Goal: Task Accomplishment & Management: Use online tool/utility

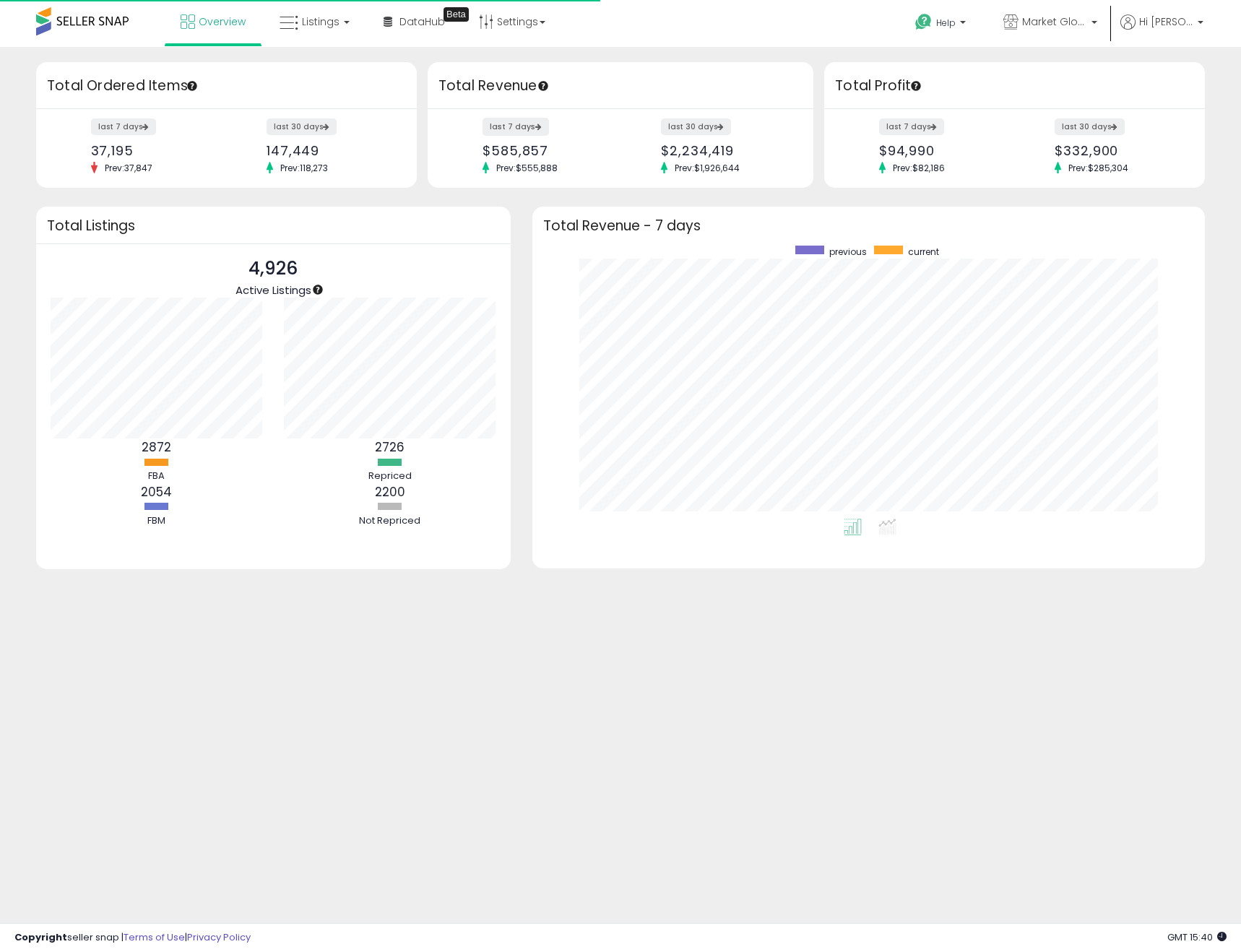
scroll to position [273, 645]
click at [311, 22] on span "Listings" at bounding box center [320, 21] width 37 height 14
click at [311, 61] on link at bounding box center [325, 74] width 100 height 29
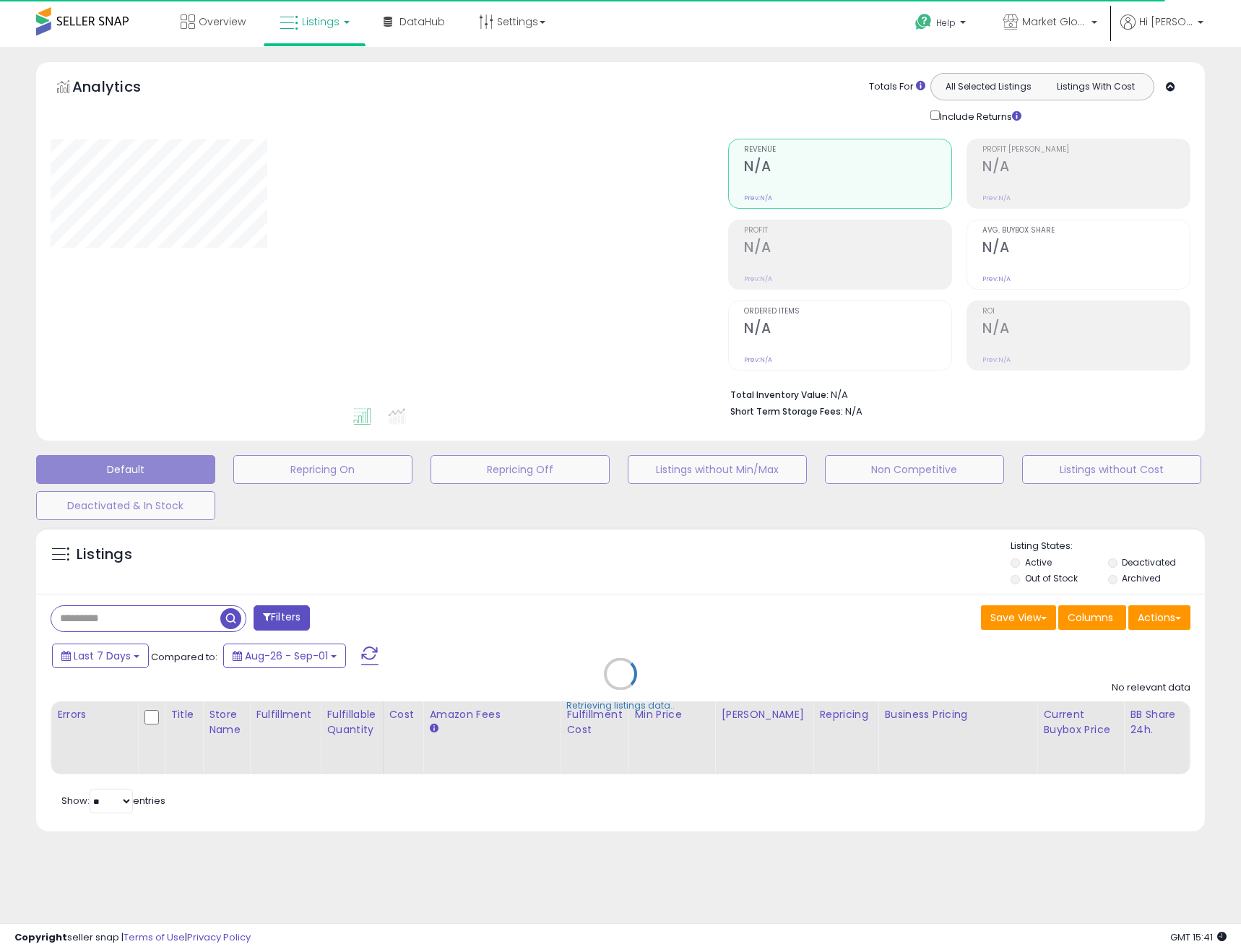
click at [1171, 622] on div "Retrieving listings data.." at bounding box center [620, 684] width 1190 height 329
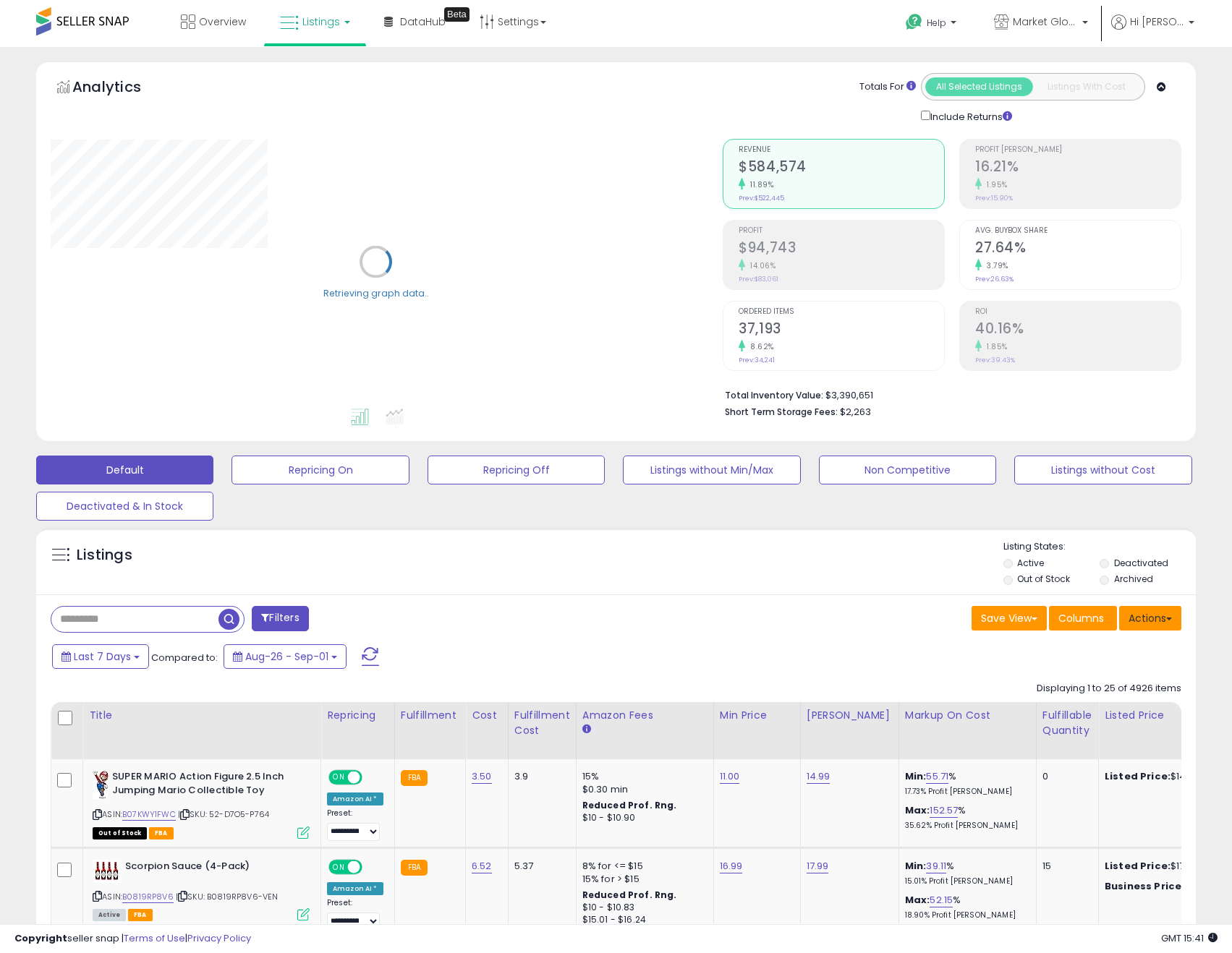
click at [1164, 619] on button "Actions" at bounding box center [1150, 618] width 63 height 24
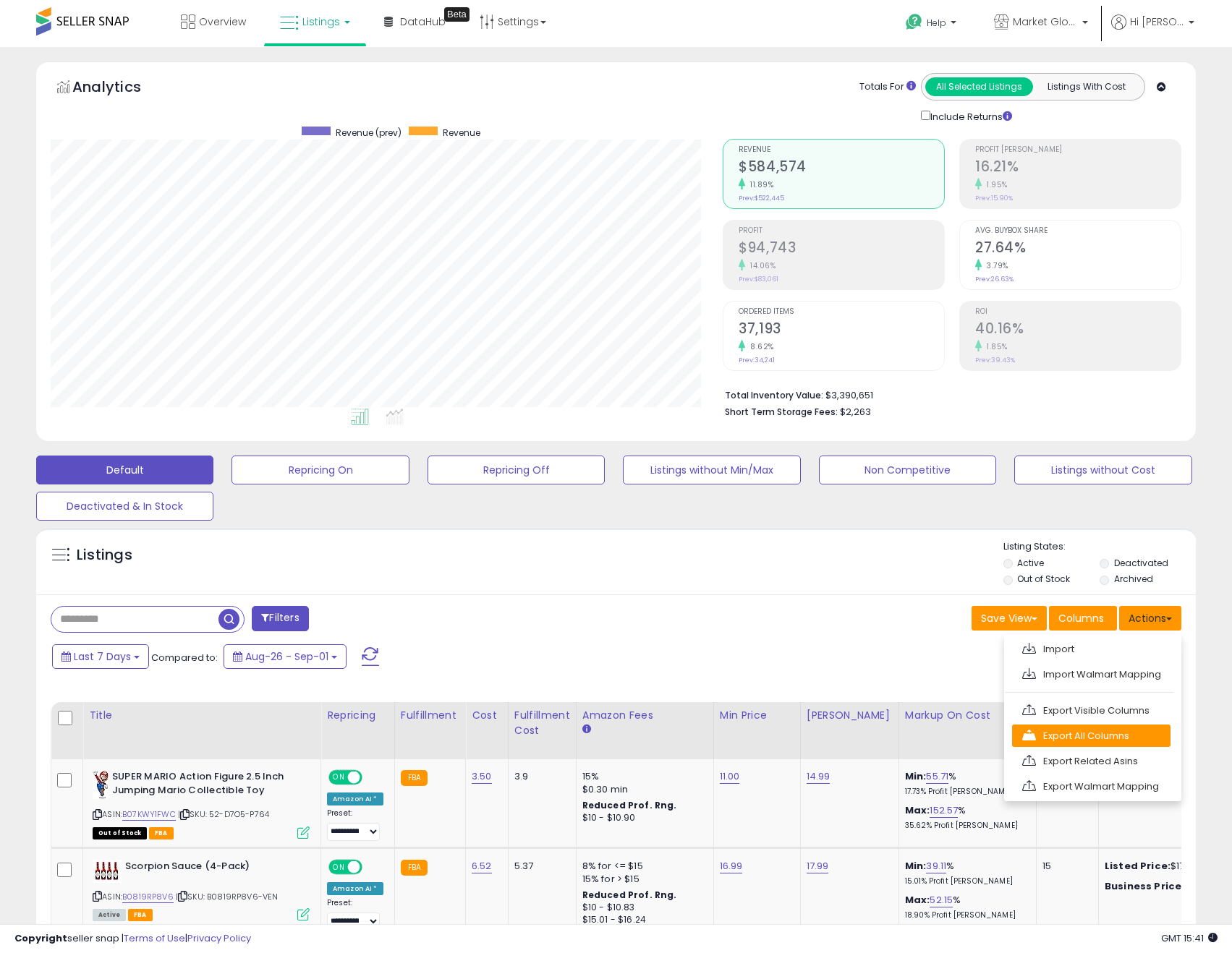
scroll to position [297, 672]
click at [1114, 734] on link "Export All Columns" at bounding box center [1091, 735] width 158 height 23
